Goal: Contribute content

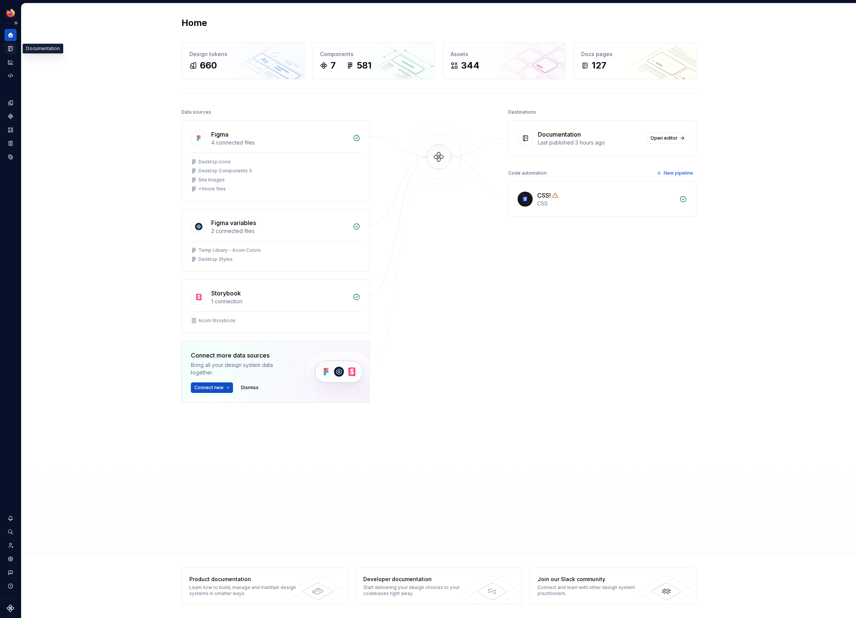
click at [9, 52] on icon "Documentation" at bounding box center [10, 48] width 7 height 7
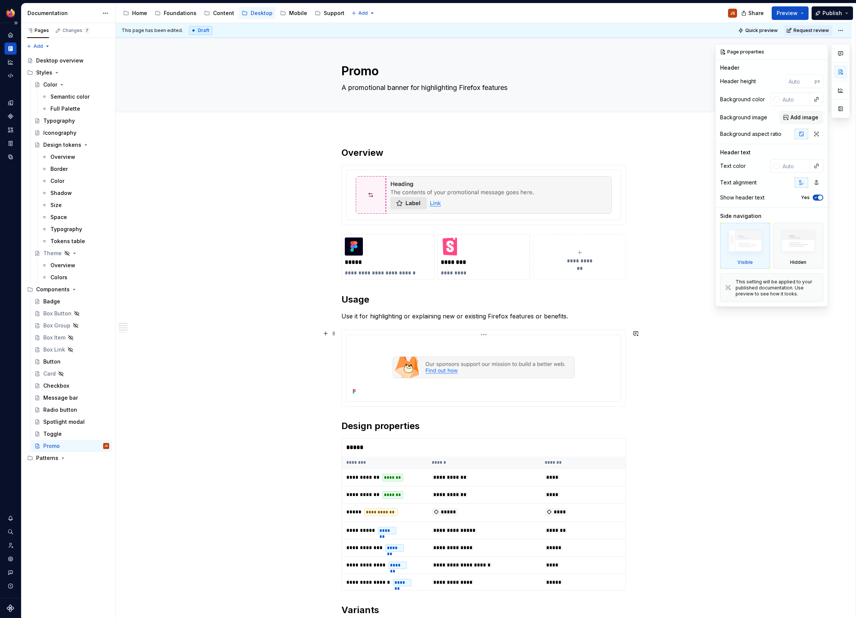
click at [371, 347] on img at bounding box center [484, 367] width 268 height 59
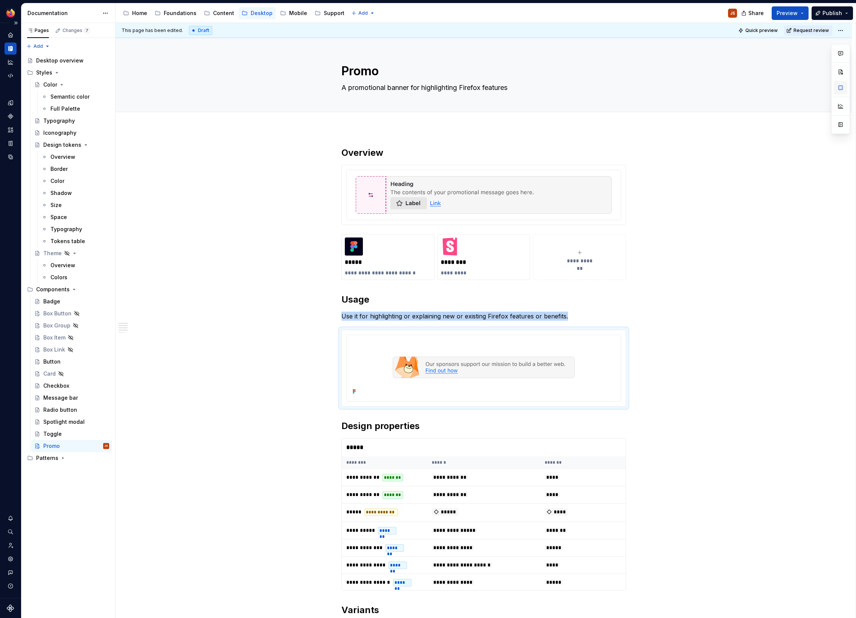
type textarea "*"
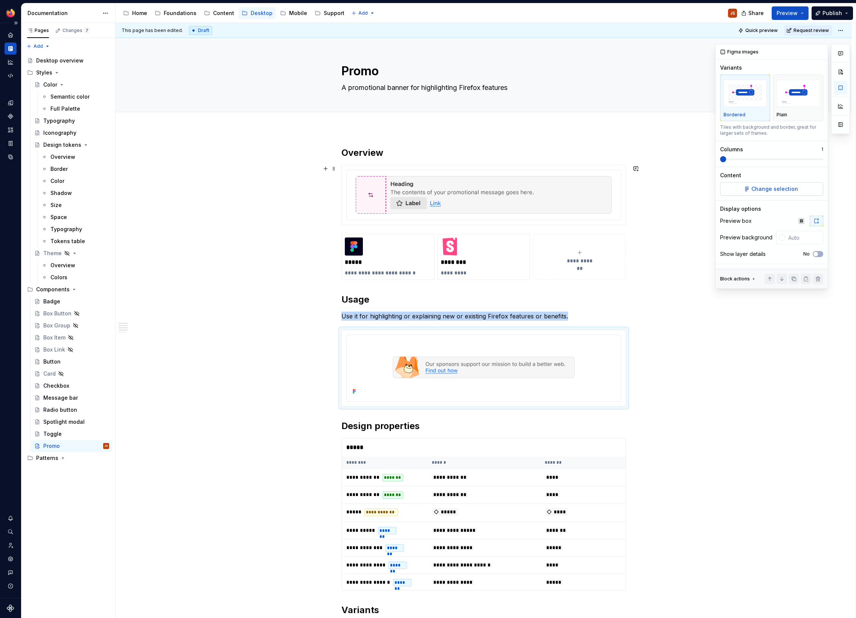
click at [798, 190] on button "Change selection" at bounding box center [771, 189] width 103 height 14
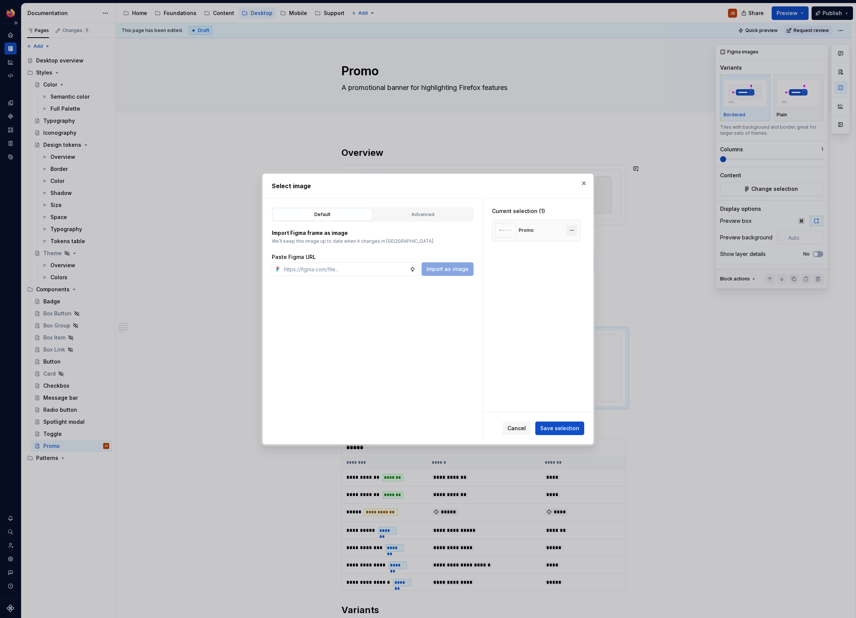
click at [577, 229] on button "button" at bounding box center [571, 230] width 11 height 11
click at [398, 271] on input "text" at bounding box center [345, 269] width 129 height 14
paste input "[EMAIL_ADDRESS][DOMAIN_NAME]"
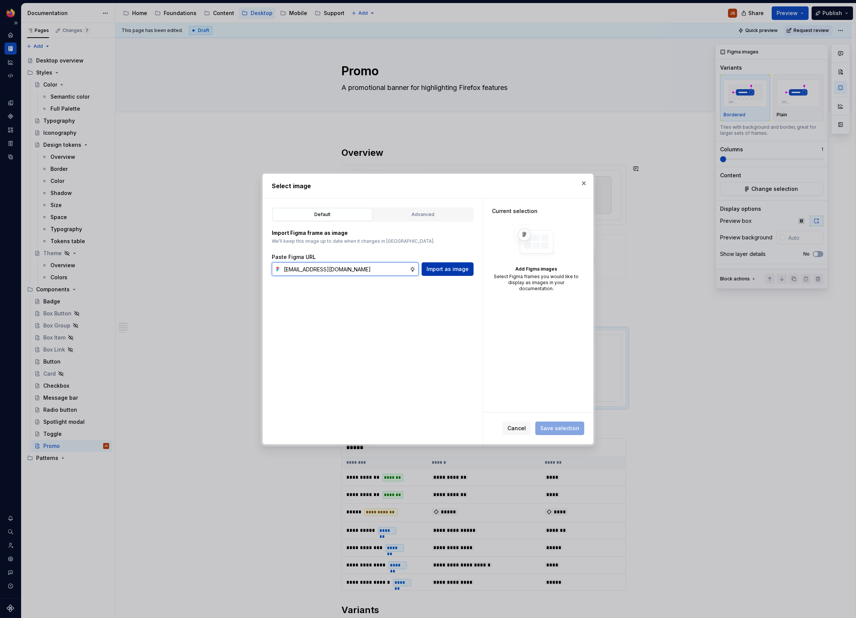
type input "[EMAIL_ADDRESS][DOMAIN_NAME]"
click at [456, 269] on span "Import as image" at bounding box center [447, 269] width 42 height 8
type textarea "*"
click at [386, 269] on input "[EMAIL_ADDRESS][DOMAIN_NAME]" at bounding box center [345, 269] width 129 height 14
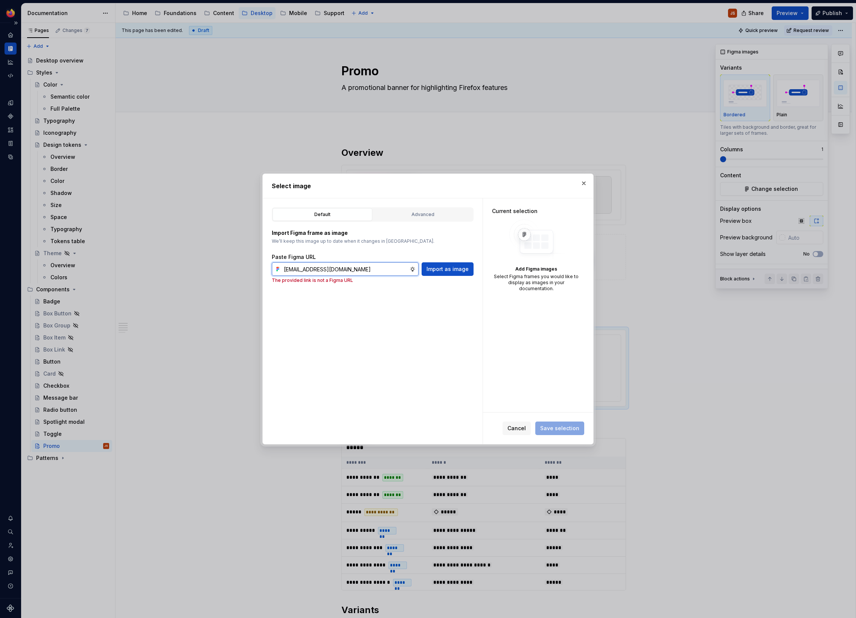
click at [386, 269] on input "[EMAIL_ADDRESS][DOMAIN_NAME]" at bounding box center [345, 269] width 129 height 14
paste input "[URL][DOMAIN_NAME][DATE][DATE]"
type input "[URL][DOMAIN_NAME][DATE][DATE]"
click at [451, 269] on span "Import as image" at bounding box center [447, 269] width 42 height 8
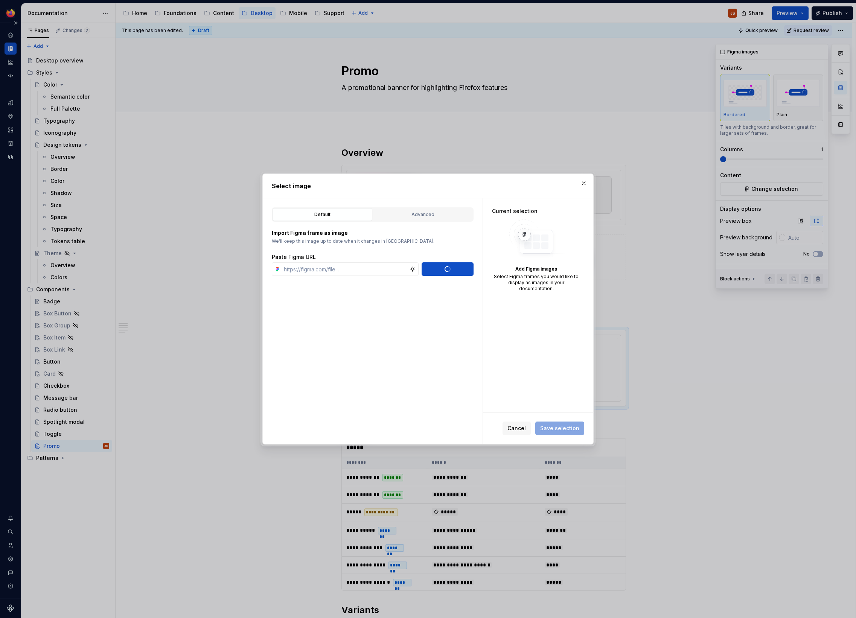
scroll to position [0, 0]
click at [643, 417] on body "Acorn JS Dataset Desktop Documentation Accessibility guide for tree Page tree. …" at bounding box center [428, 309] width 856 height 618
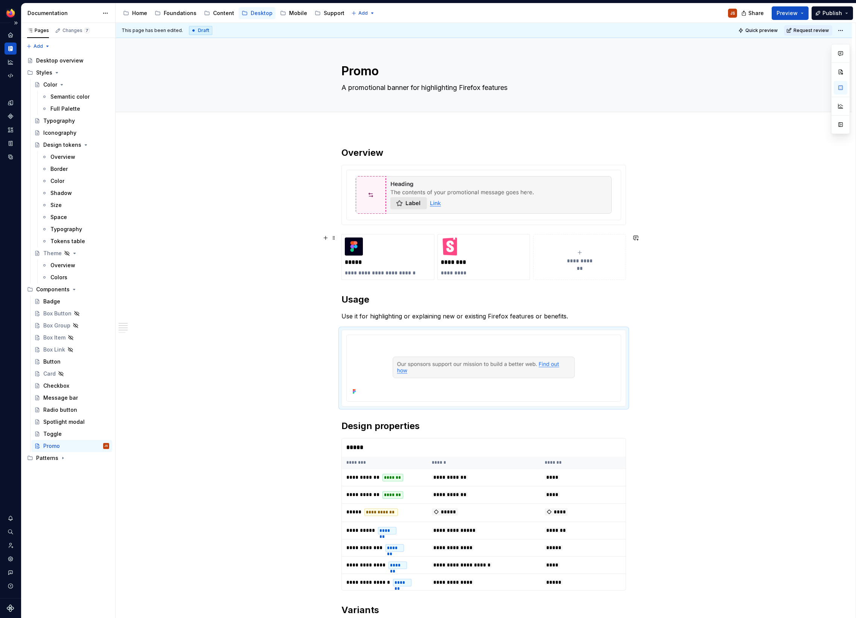
click at [225, 273] on div "**********" at bounding box center [484, 600] width 736 height 942
type textarea "*"
